Goal: Task Accomplishment & Management: Complete application form

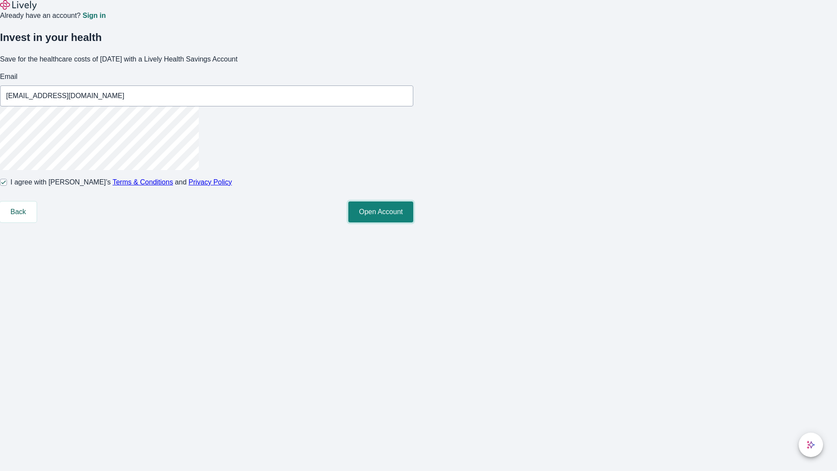
click at [413, 222] on button "Open Account" at bounding box center [380, 211] width 65 height 21
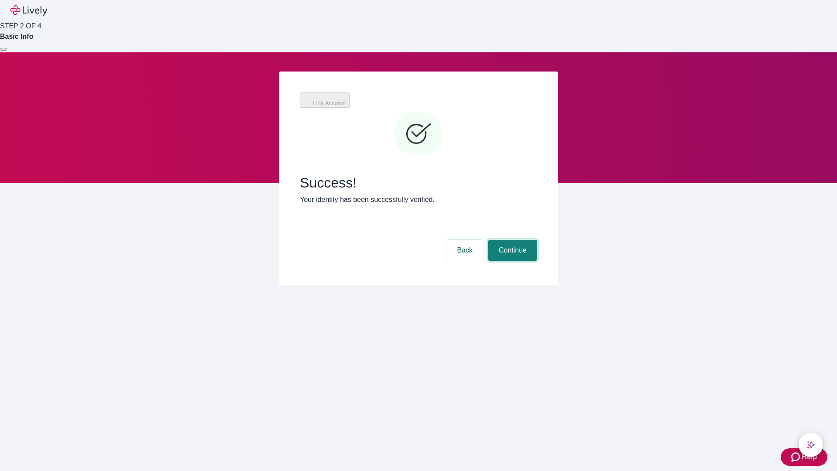
click at [511, 240] on button "Continue" at bounding box center [512, 250] width 49 height 21
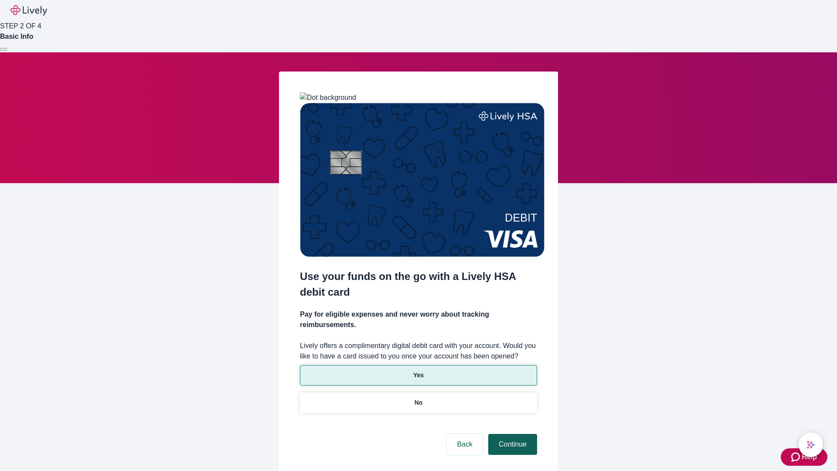
click at [418, 371] on p "Yes" at bounding box center [418, 375] width 10 height 9
click at [511, 434] on button "Continue" at bounding box center [512, 444] width 49 height 21
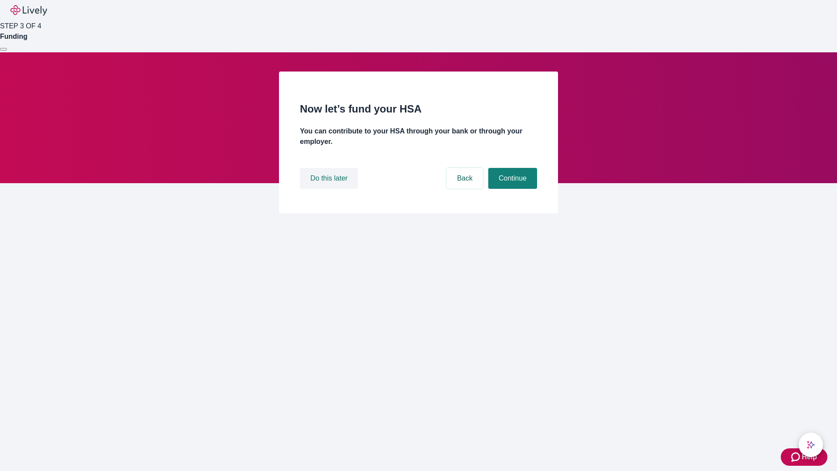
click at [330, 189] on button "Do this later" at bounding box center [329, 178] width 58 height 21
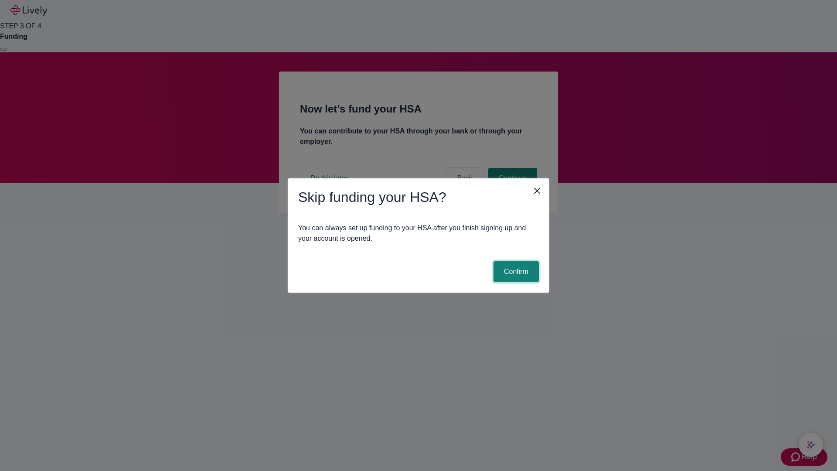
click at [515, 272] on button "Confirm" at bounding box center [516, 271] width 45 height 21
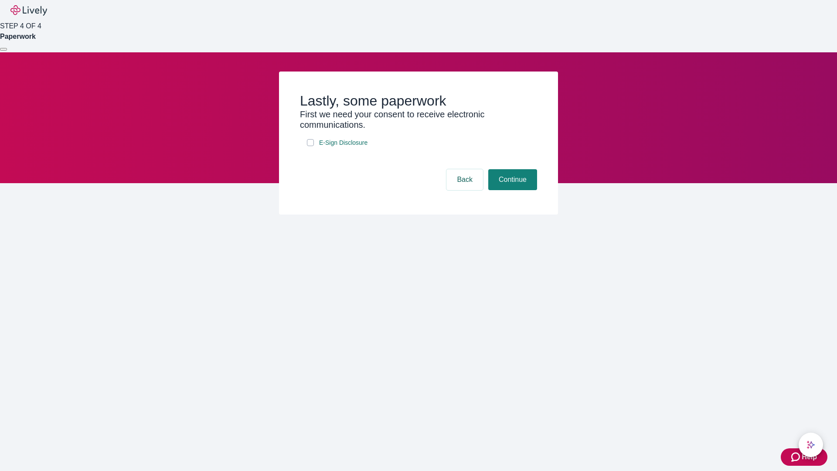
click at [310, 146] on input "E-Sign Disclosure" at bounding box center [310, 142] width 7 height 7
checkbox input "true"
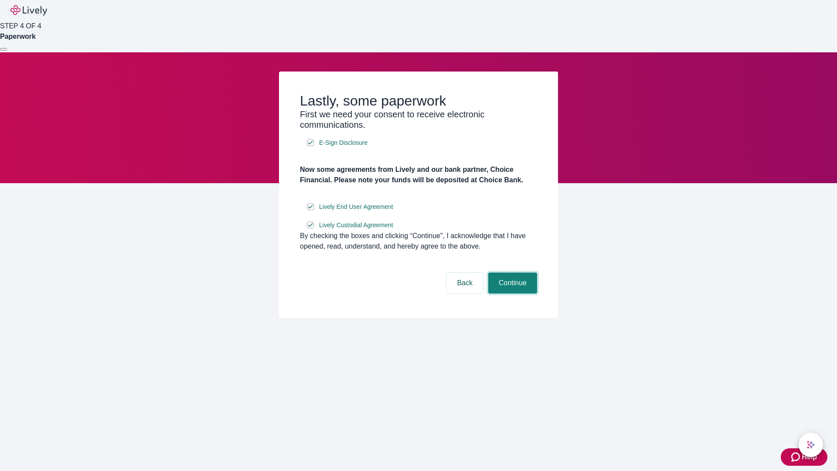
click at [511, 293] on button "Continue" at bounding box center [512, 283] width 49 height 21
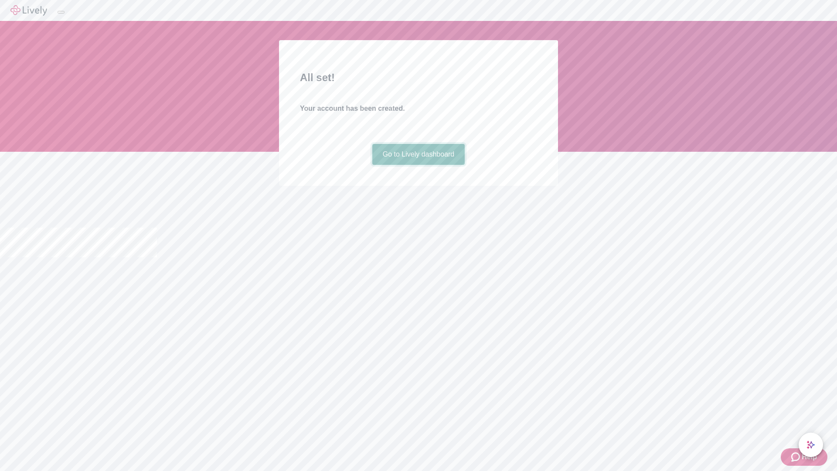
click at [418, 165] on link "Go to Lively dashboard" at bounding box center [418, 154] width 93 height 21
